Goal: Book appointment/travel/reservation

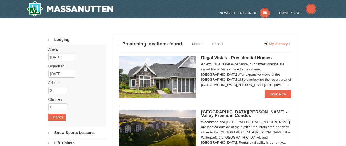
select select "9"
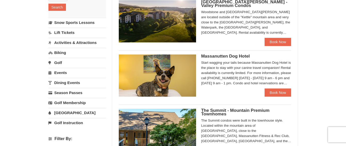
scroll to position [77, 0]
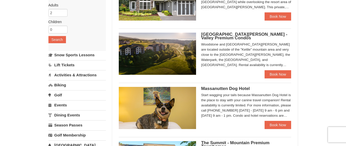
click at [80, 76] on link "Activities & Attractions" at bounding box center [76, 75] width 57 height 10
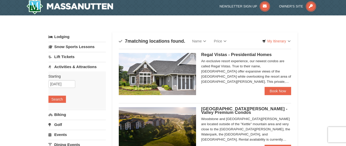
scroll to position [0, 0]
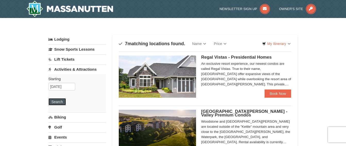
click at [58, 100] on button "Search" at bounding box center [57, 101] width 18 height 7
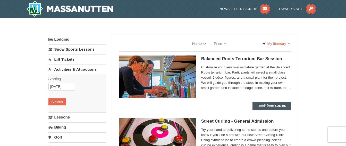
select select "9"
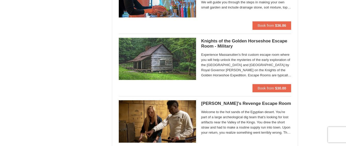
scroll to position [464, 0]
